Goal: Information Seeking & Learning: Stay updated

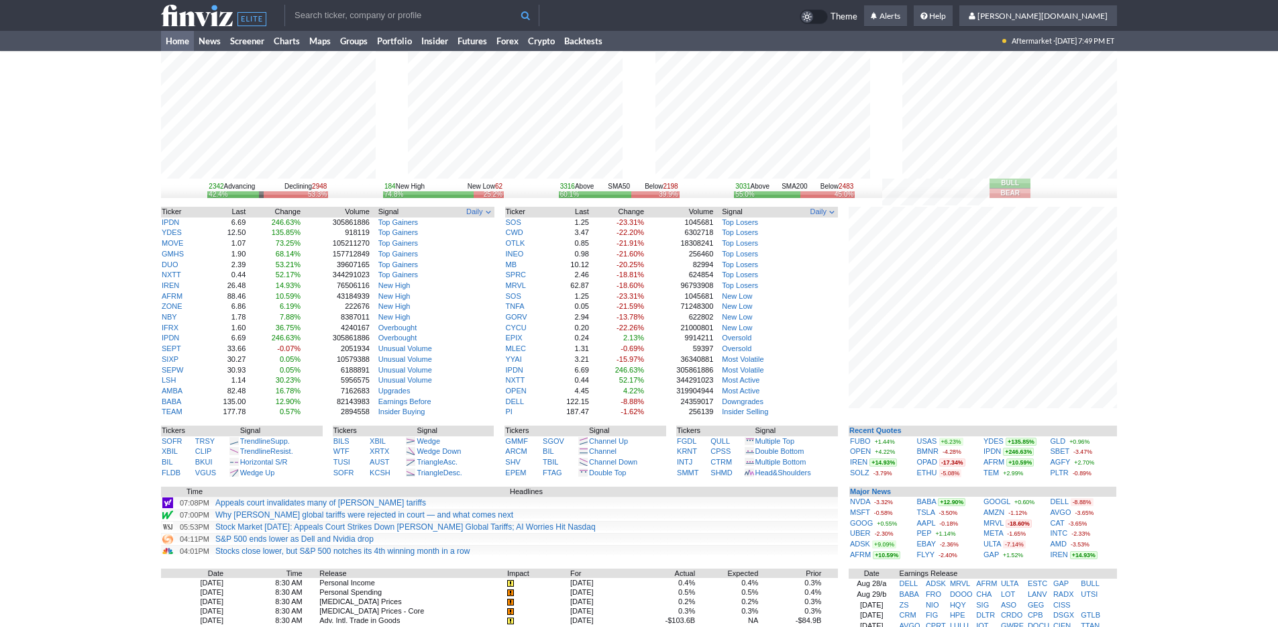
click at [37, 85] on div "2342 Advancing Declining 2948 42.4% 53.3% 184 New High New Low 62 74.8% 25.2% 3…" at bounding box center [639, 450] width 1278 height 798
click at [235, 40] on link "Screener" at bounding box center [247, 41] width 44 height 20
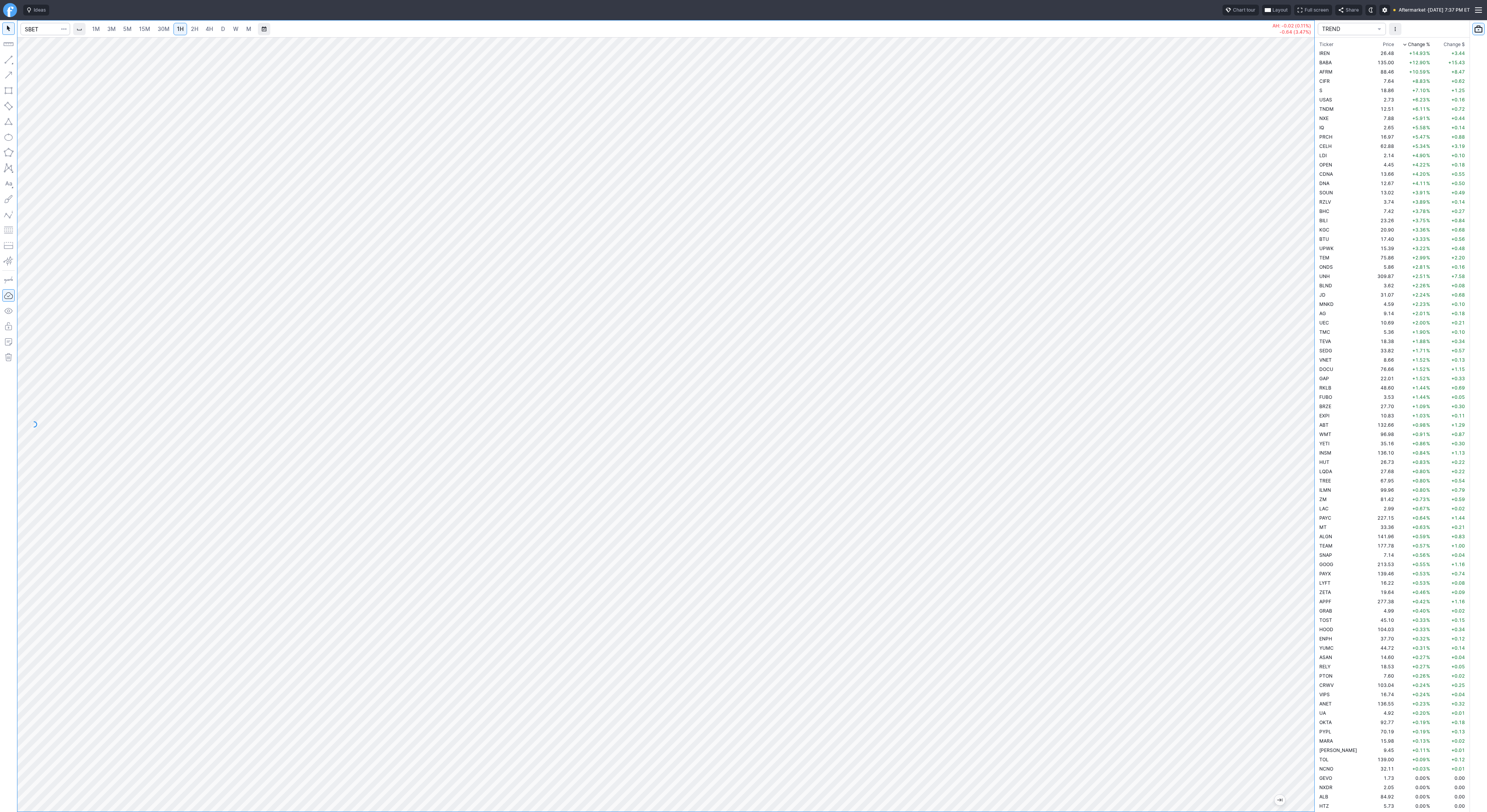
scroll to position [1933, 0]
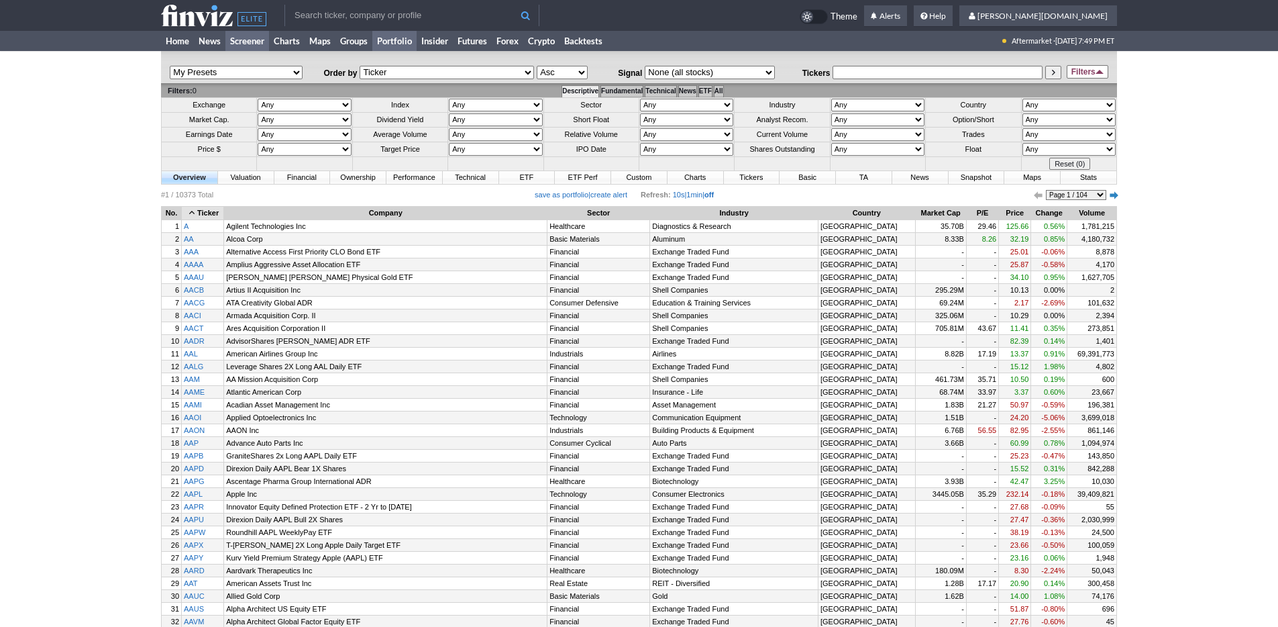
click at [396, 47] on link "Portfolio" at bounding box center [394, 41] width 44 height 20
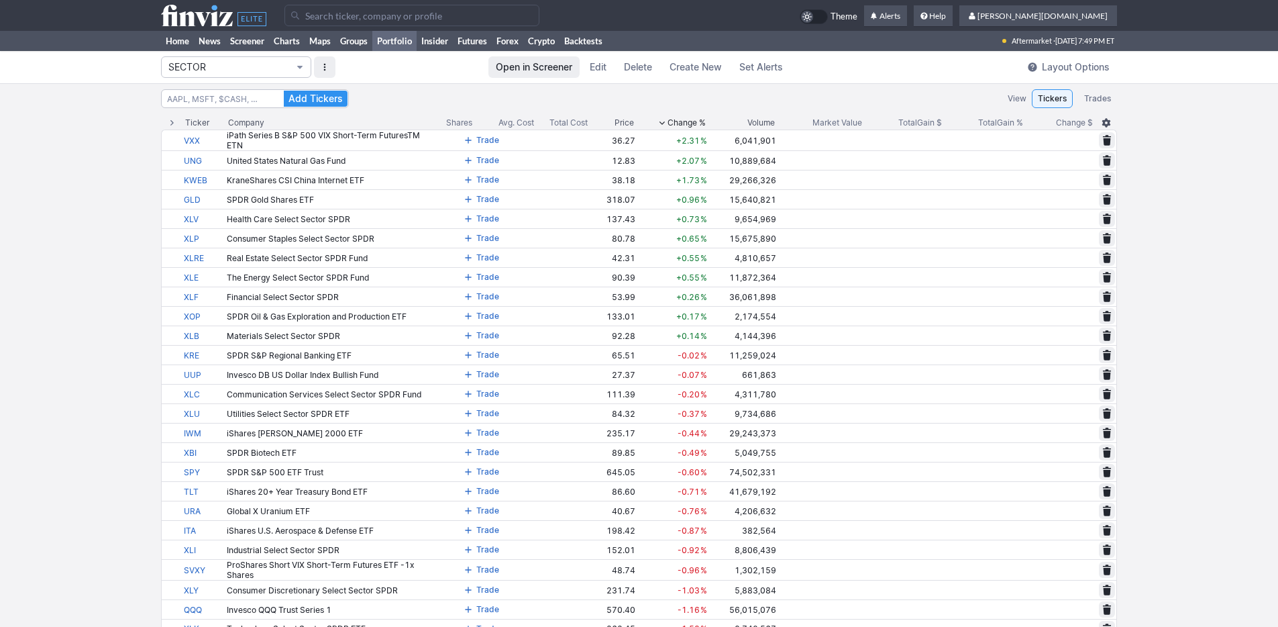
click at [267, 68] on span "SECTOR" at bounding box center [229, 66] width 122 height 13
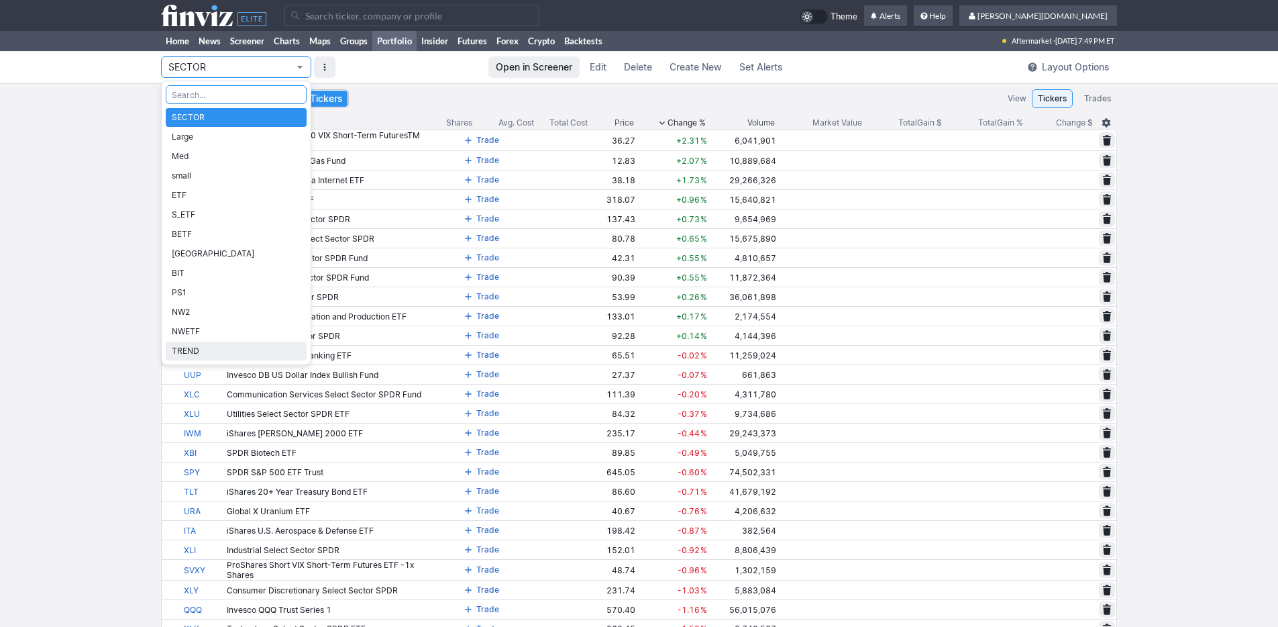
click at [235, 346] on span "TREND" at bounding box center [236, 350] width 129 height 13
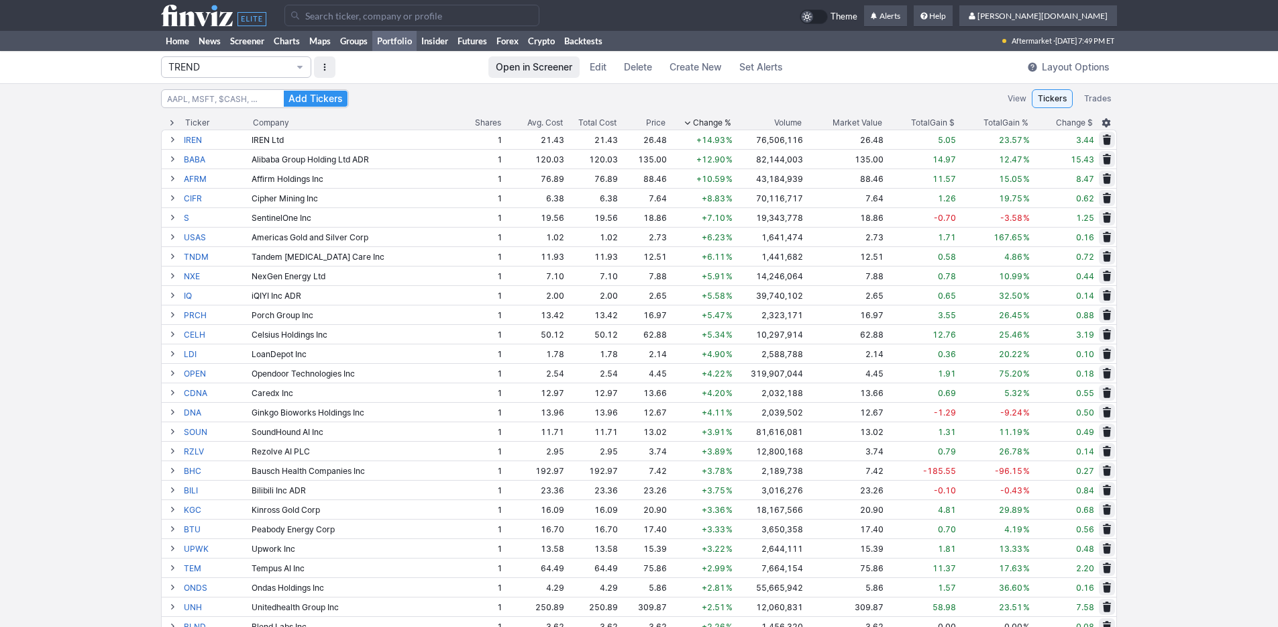
click at [694, 122] on span "Change %" at bounding box center [712, 122] width 38 height 13
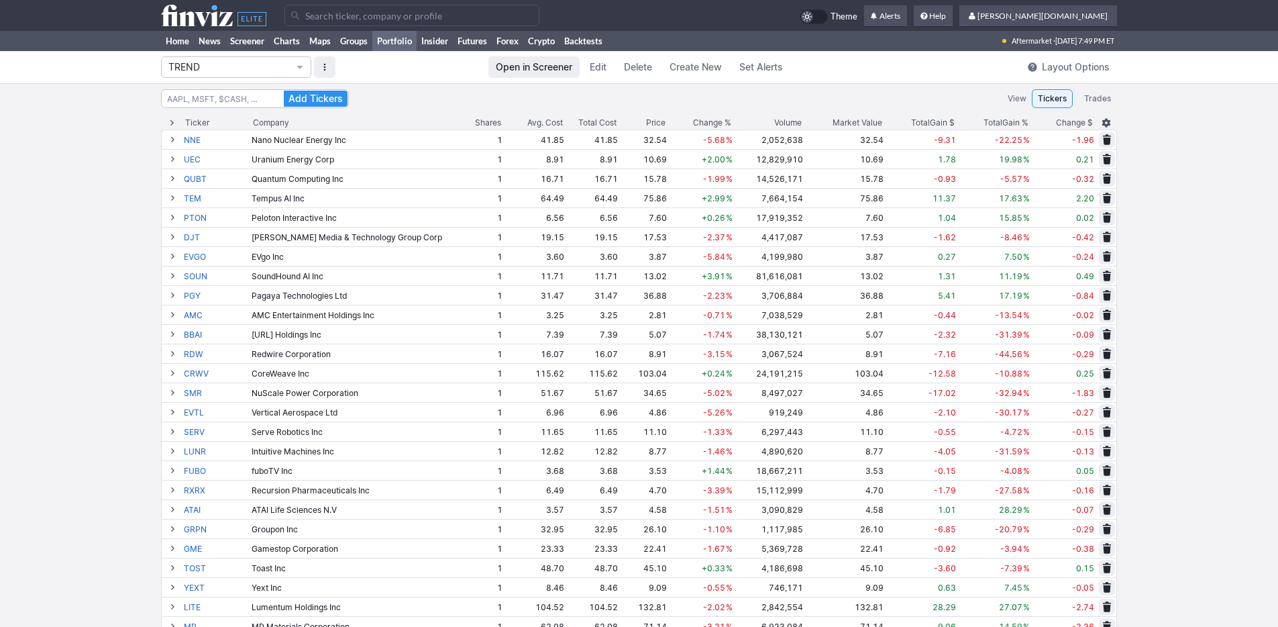
click at [694, 122] on span "Change %" at bounding box center [712, 122] width 38 height 13
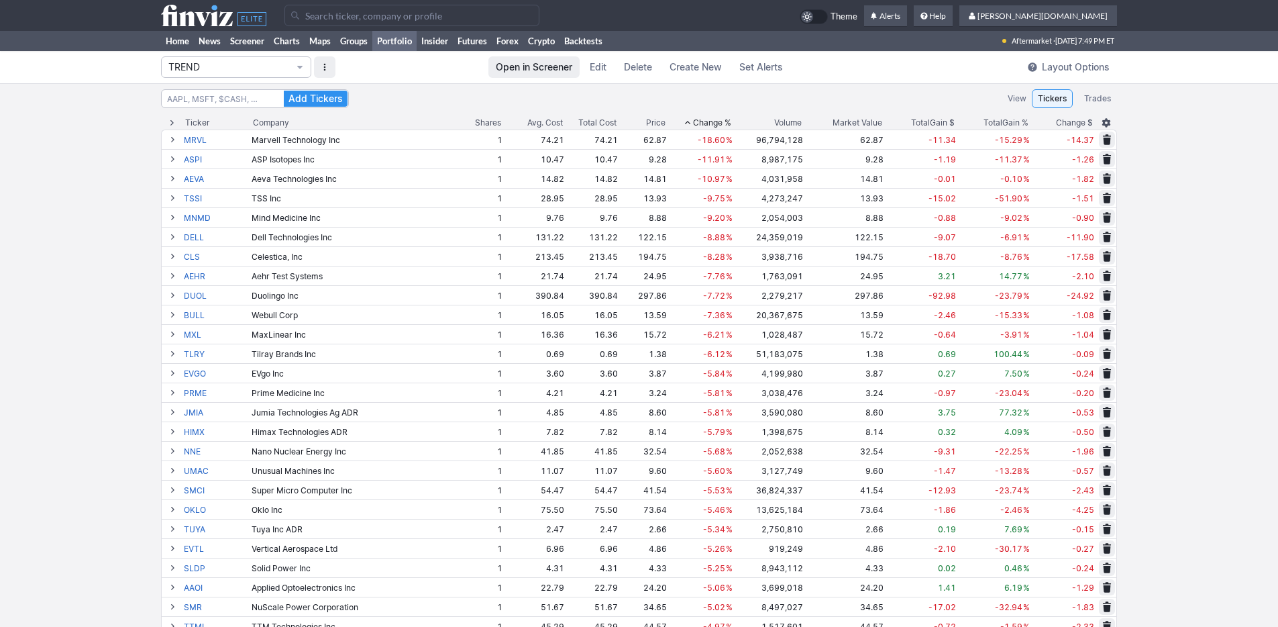
click at [694, 122] on span "Change %" at bounding box center [712, 122] width 38 height 13
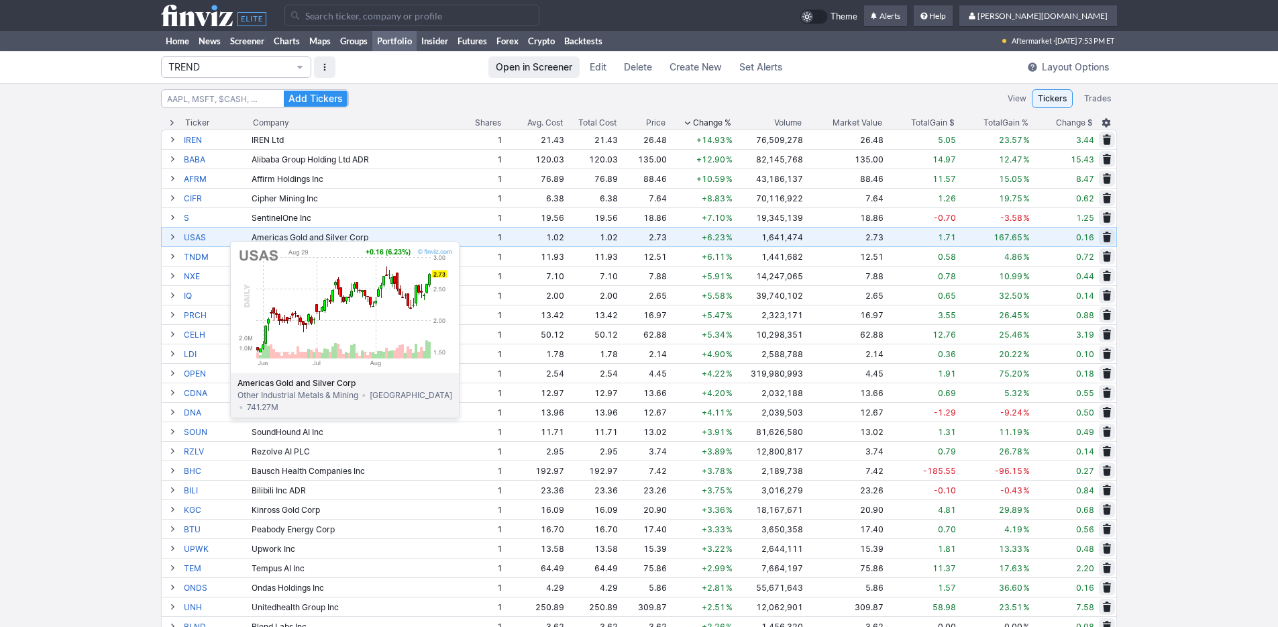
click at [197, 233] on link "USAS" at bounding box center [216, 236] width 65 height 19
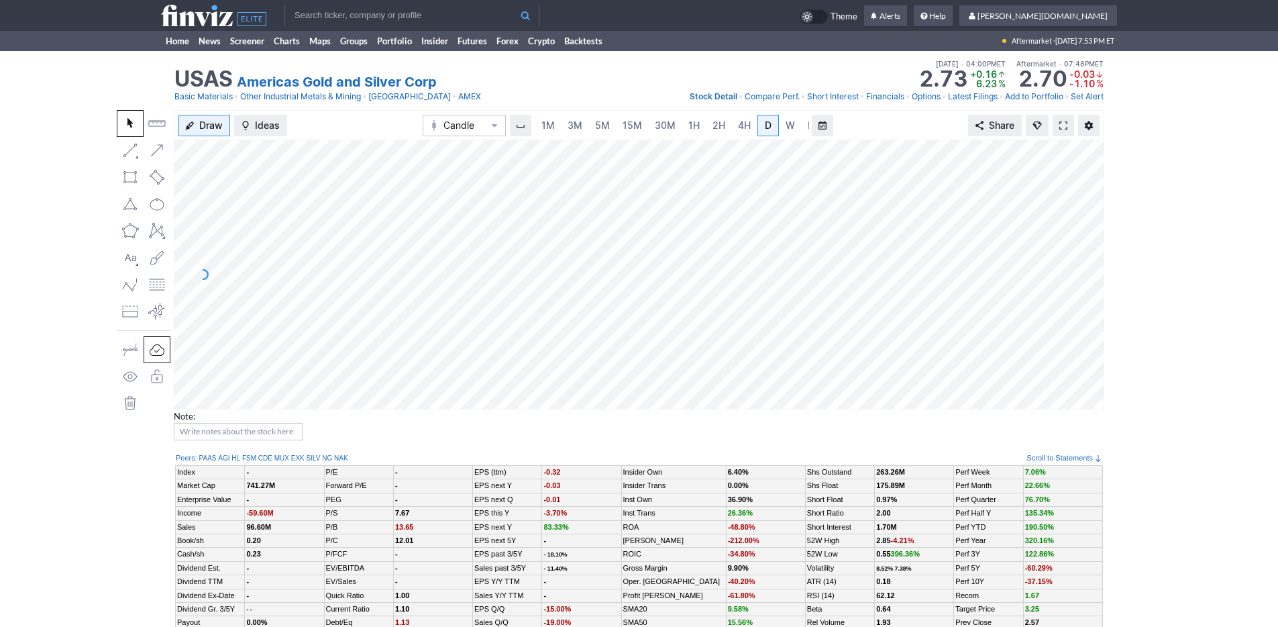
scroll to position [0, 13]
